Goal: Navigation & Orientation: Find specific page/section

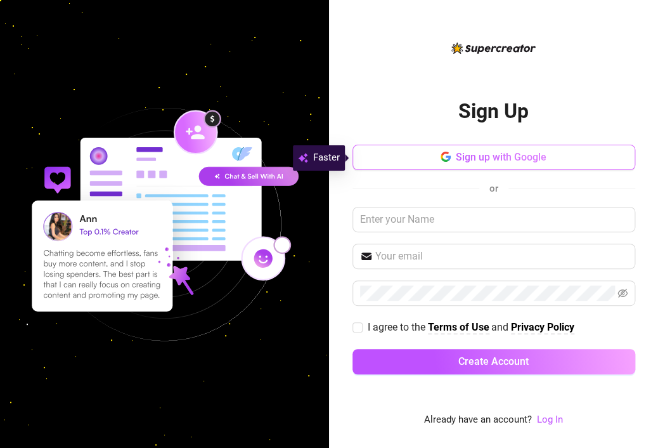
click at [491, 157] on span "Sign up with Google" at bounding box center [501, 157] width 91 height 12
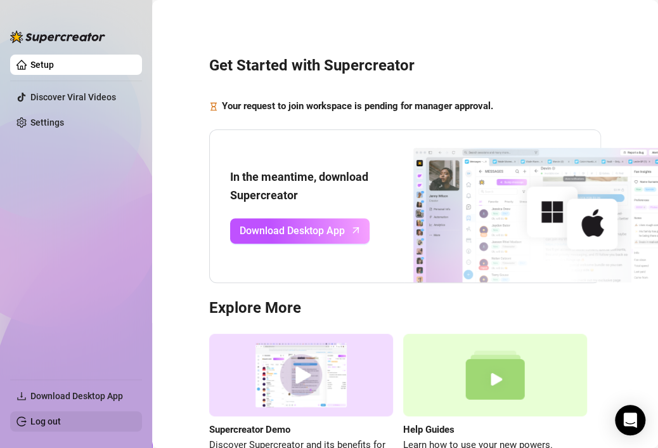
click at [61, 420] on link "Log out" at bounding box center [45, 421] width 30 height 10
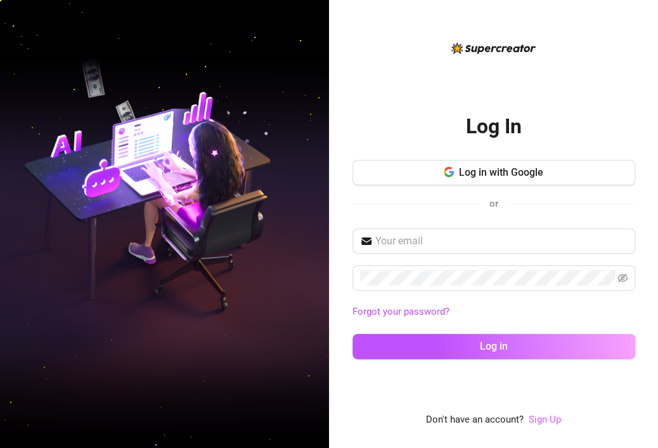
click at [541, 416] on link "Sign Up" at bounding box center [545, 418] width 32 height 11
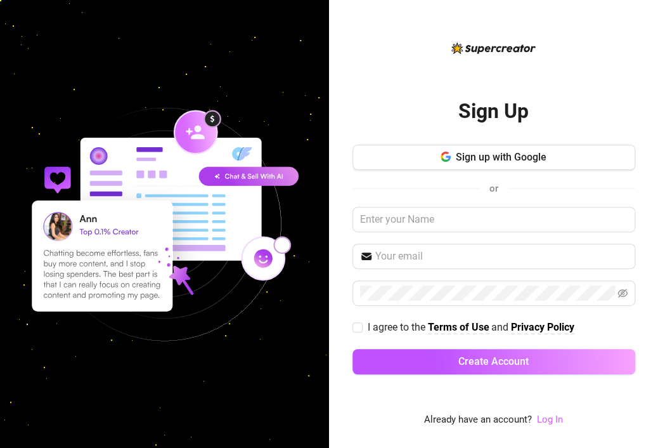
click at [550, 424] on link "Log In" at bounding box center [550, 418] width 26 height 11
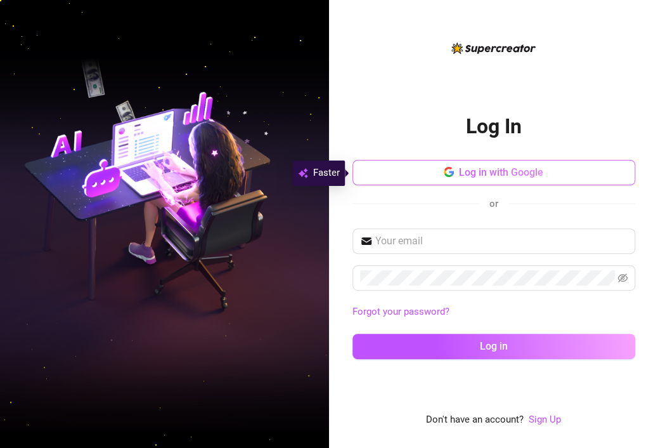
click at [555, 176] on button "Log in with Google" at bounding box center [493, 172] width 283 height 25
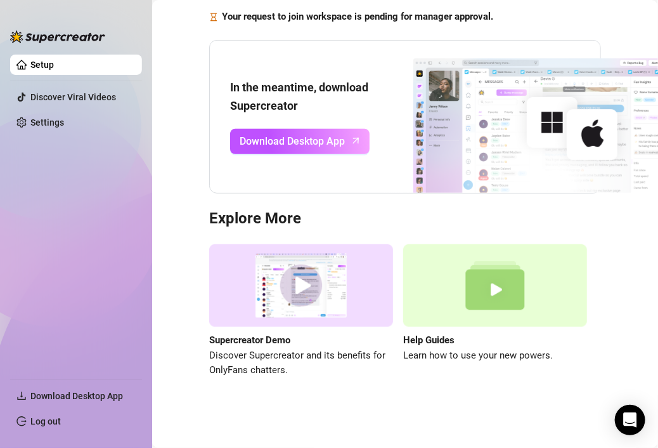
scroll to position [98, 0]
drag, startPoint x: 389, startPoint y: 411, endPoint x: 384, endPoint y: 404, distance: 9.1
click at [388, 411] on main "Get Started with Supercreator Your request to join workspace is pending for man…" at bounding box center [405, 179] width 506 height 537
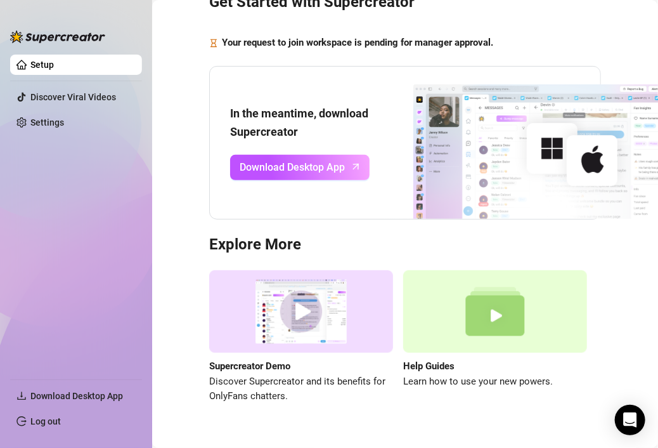
scroll to position [0, 0]
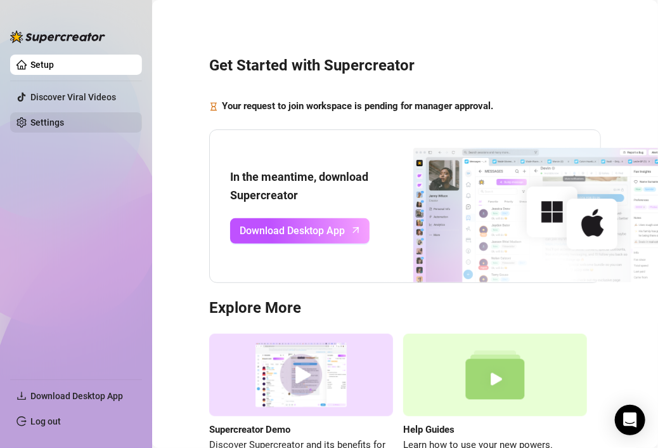
click at [64, 127] on link "Settings" at bounding box center [47, 122] width 34 height 10
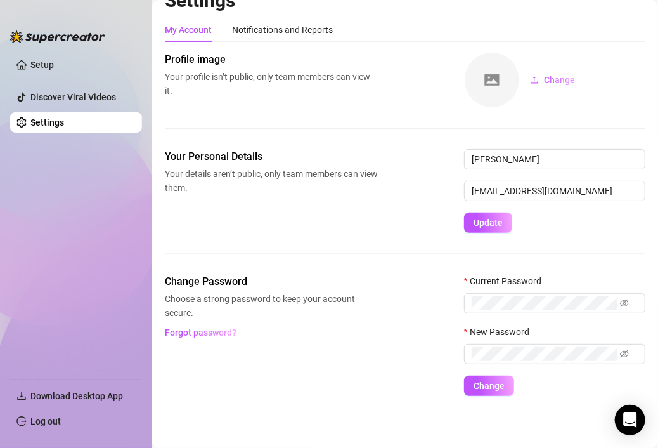
scroll to position [21, 0]
click at [274, 36] on div "Notifications and Reports" at bounding box center [282, 29] width 101 height 24
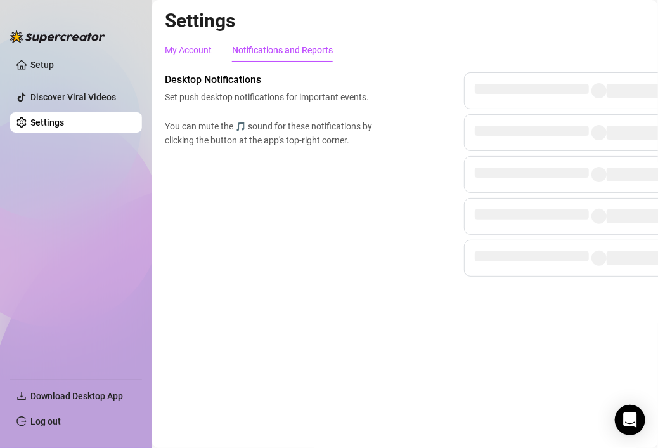
click at [206, 50] on div "My Account" at bounding box center [188, 50] width 47 height 14
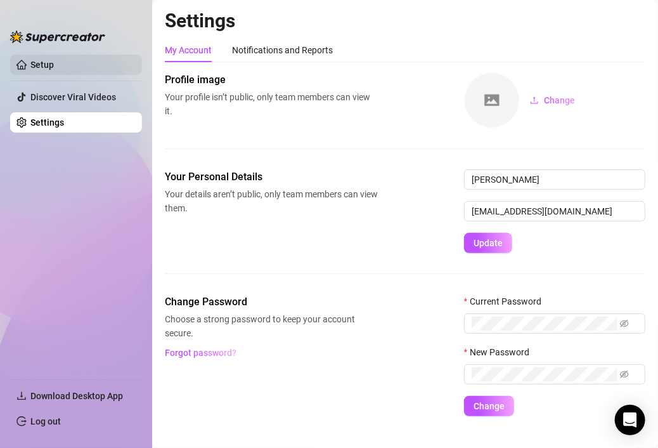
click at [54, 61] on link "Setup" at bounding box center [41, 65] width 23 height 10
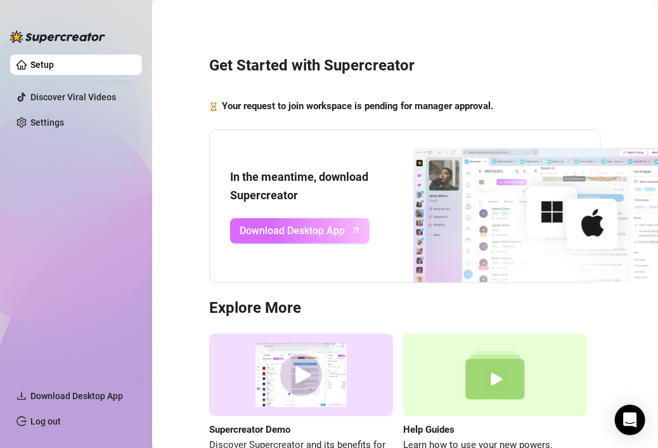
click at [314, 231] on span "Download Desktop App" at bounding box center [292, 230] width 105 height 16
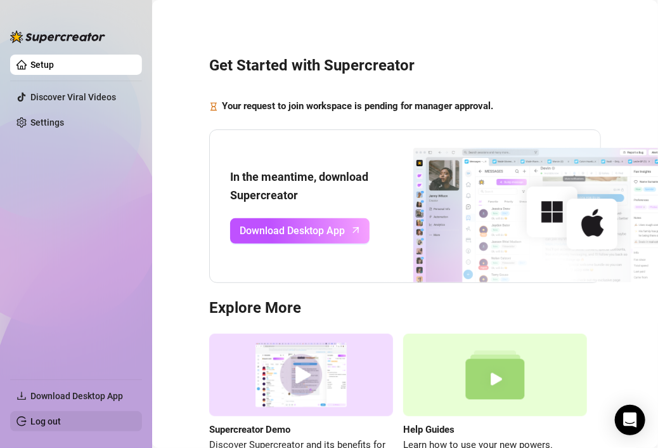
click at [56, 416] on link "Log out" at bounding box center [45, 421] width 30 height 10
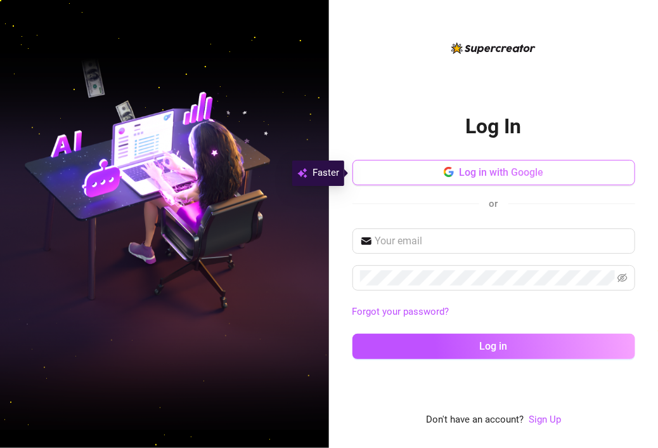
click at [472, 168] on span "Log in with Google" at bounding box center [501, 172] width 84 height 12
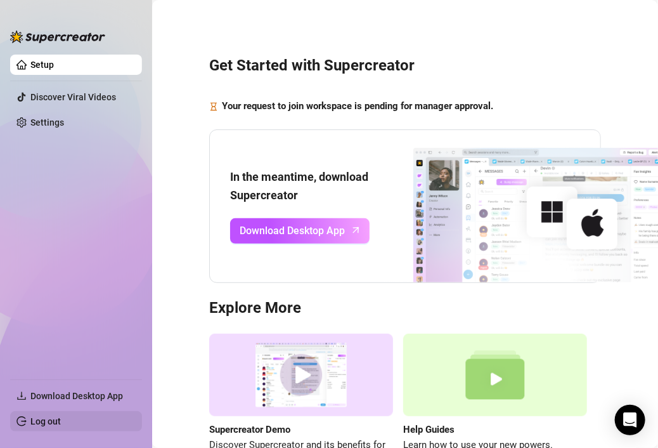
click at [30, 419] on link "Log out" at bounding box center [45, 421] width 30 height 10
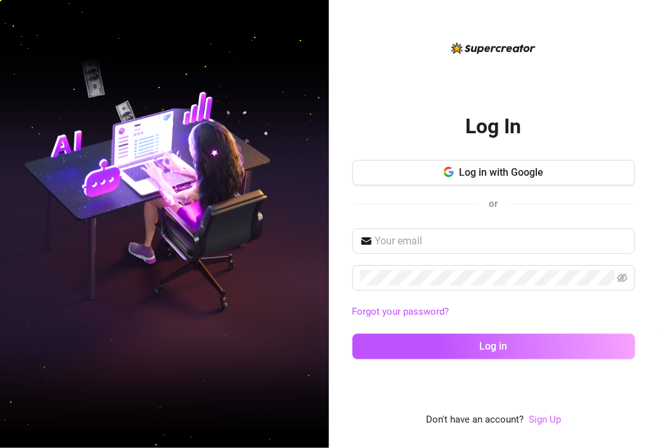
click at [547, 422] on link "Sign Up" at bounding box center [545, 418] width 32 height 11
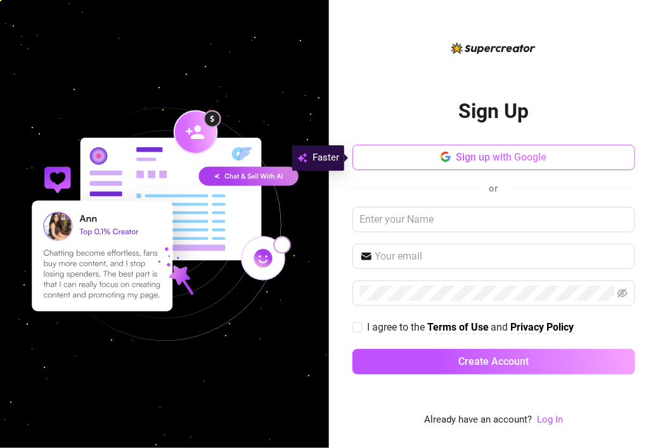
click at [539, 157] on span "Sign up with Google" at bounding box center [501, 157] width 91 height 12
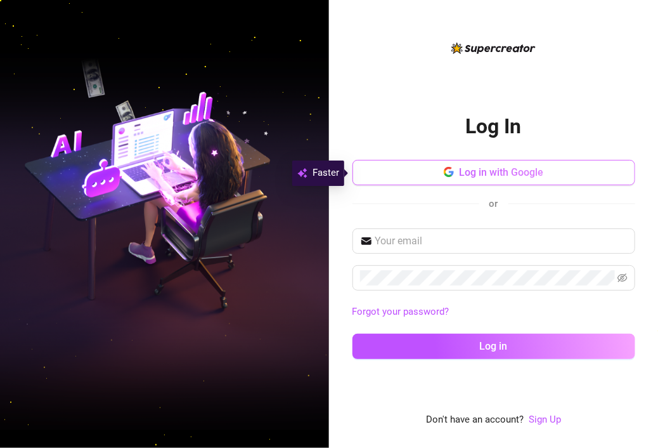
click at [446, 177] on icon "button" at bounding box center [449, 172] width 10 height 10
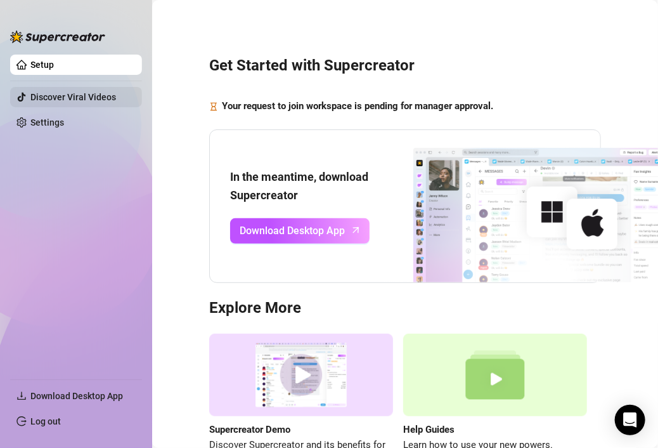
click at [64, 97] on link "Discover Viral Videos" at bounding box center [73, 97] width 86 height 10
